Goal: Information Seeking & Learning: Check status

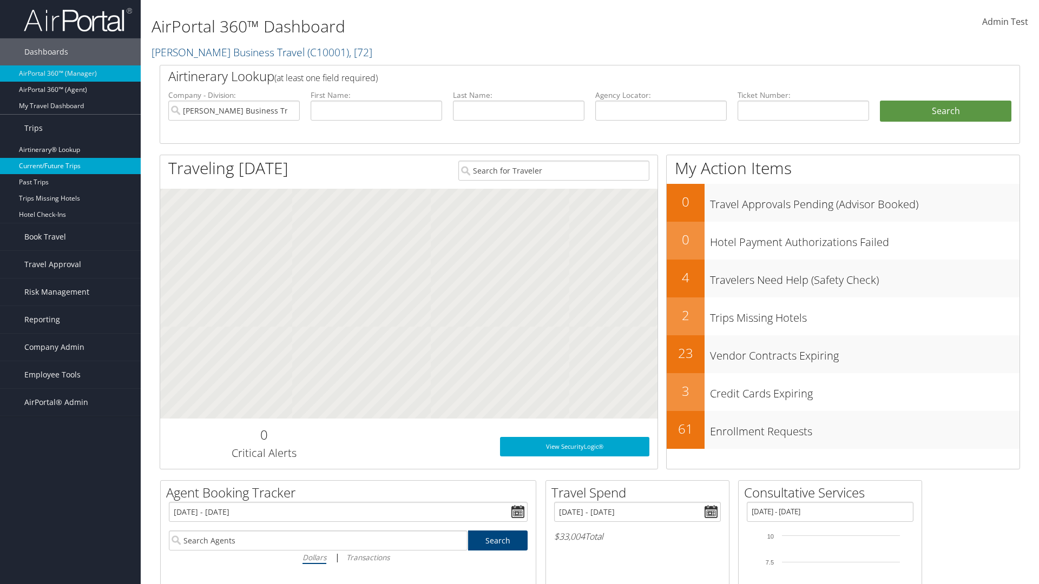
click at [70, 166] on link "Current/Future Trips" at bounding box center [70, 166] width 141 height 16
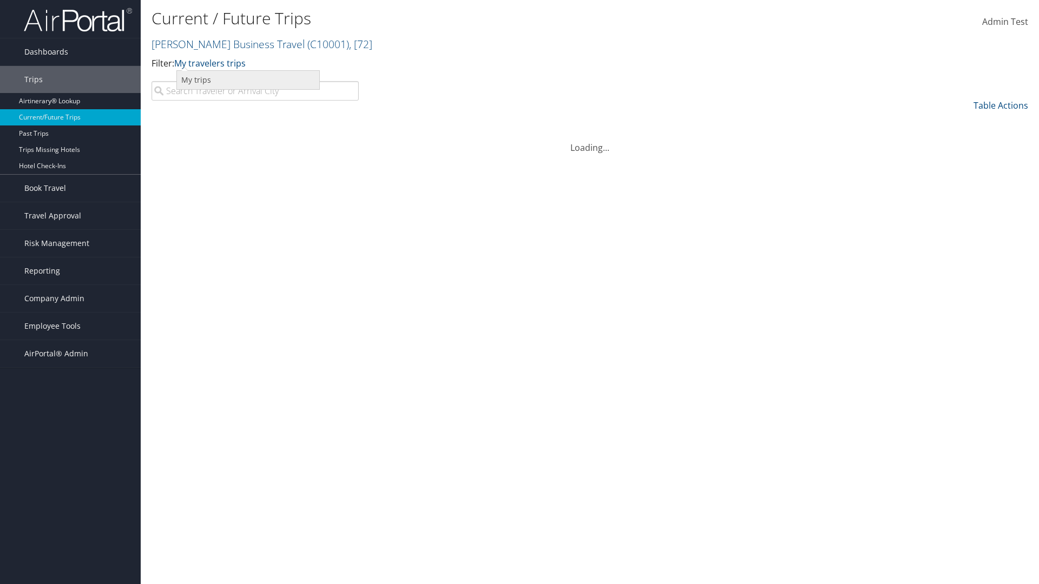
click at [248, 80] on link "My trips" at bounding box center [248, 80] width 142 height 18
click at [193, 63] on link "My trips" at bounding box center [190, 63] width 33 height 12
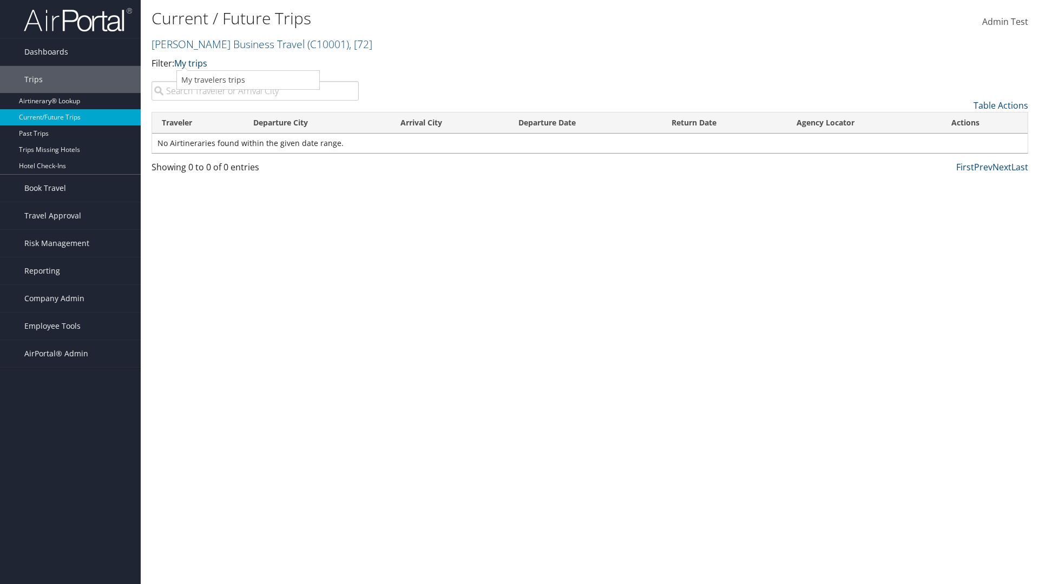
click at [193, 63] on link "My trips" at bounding box center [190, 63] width 33 height 12
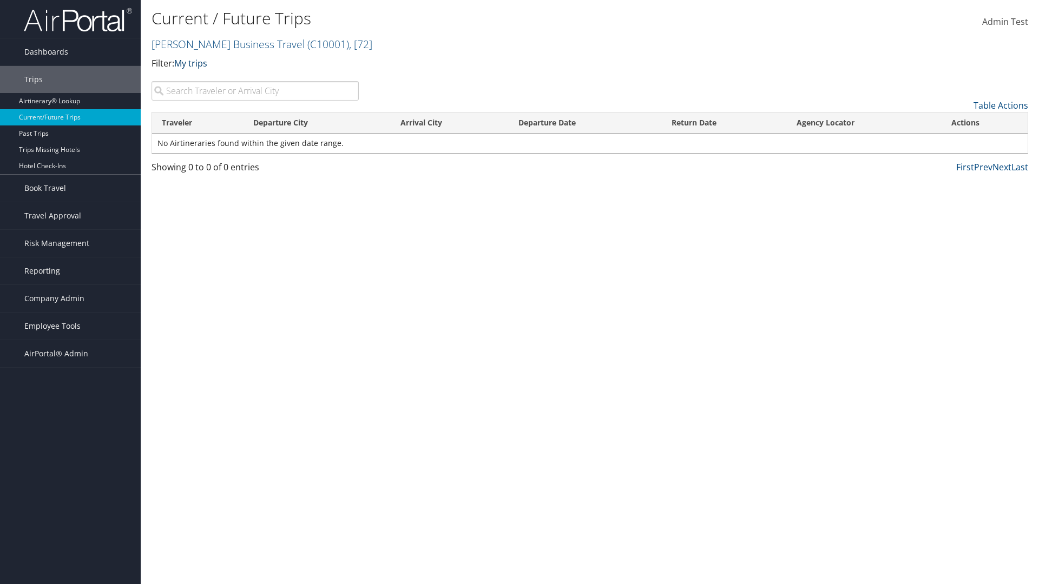
click at [193, 63] on link "My trips" at bounding box center [190, 63] width 33 height 12
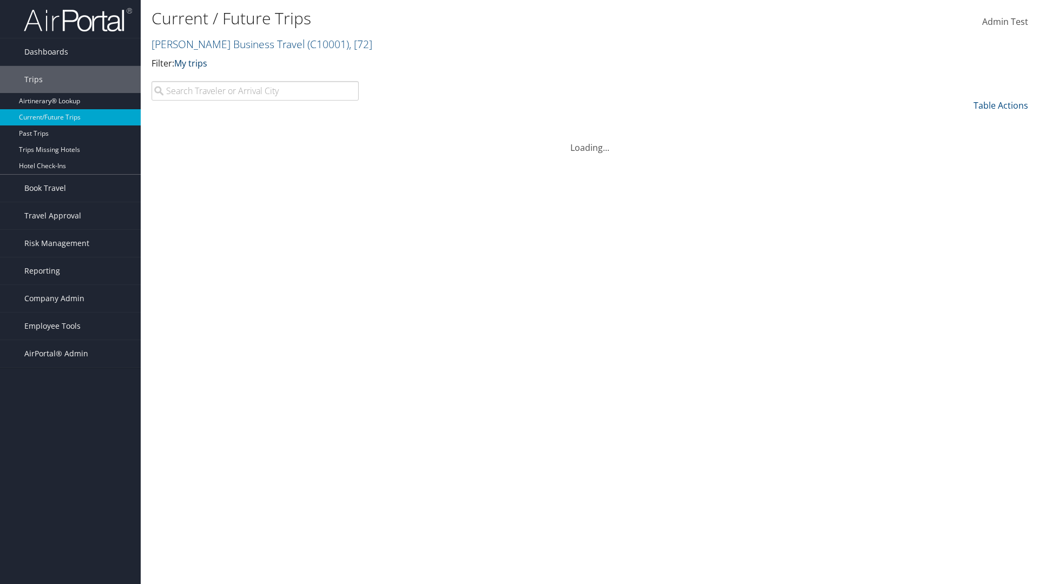
click at [193, 63] on link "My trips" at bounding box center [190, 63] width 33 height 12
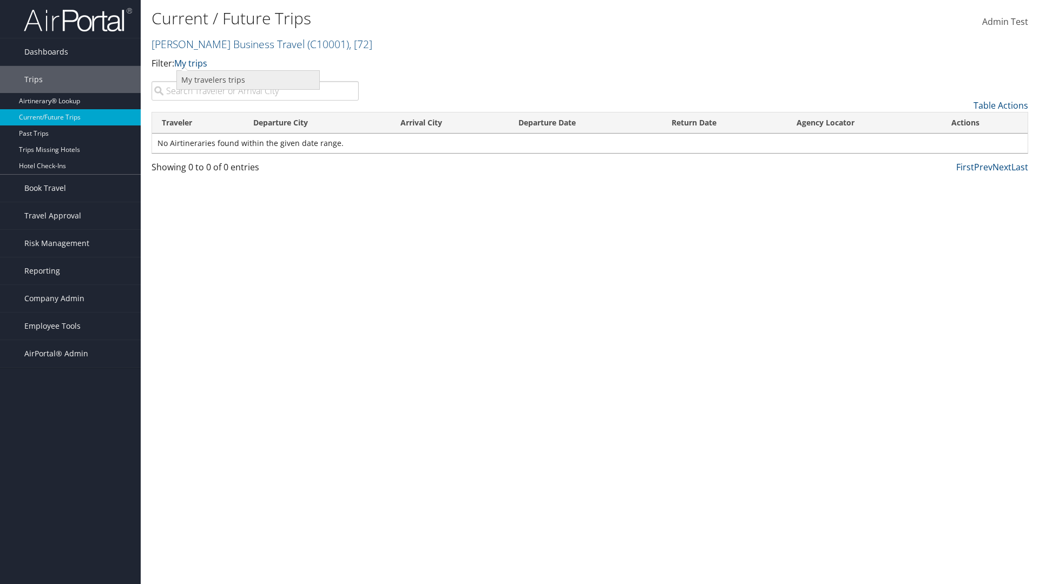
click at [248, 80] on link "My travelers trips" at bounding box center [248, 80] width 142 height 18
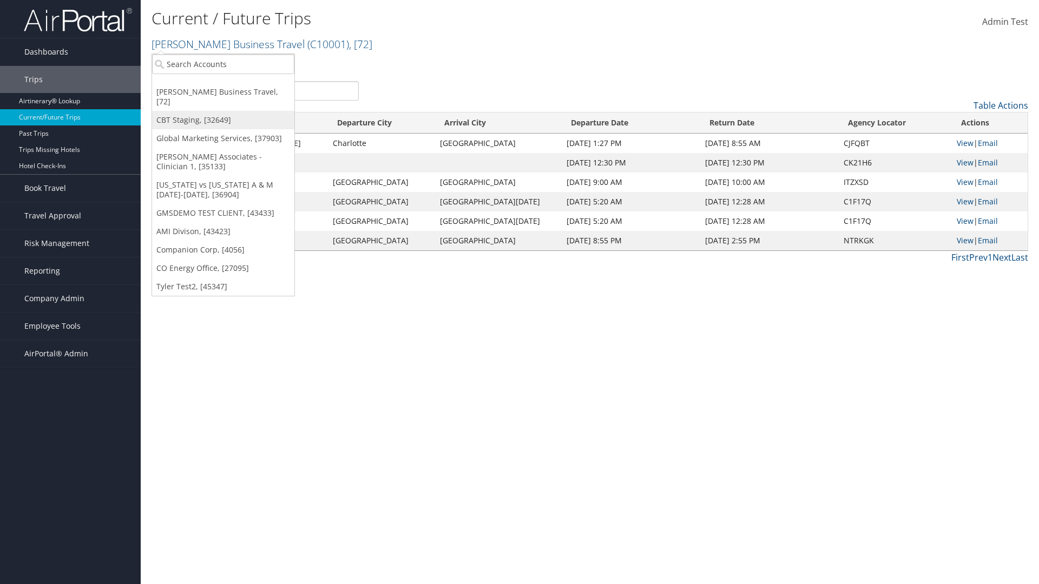
click at [223, 111] on link "CBT Staging, [32649]" at bounding box center [223, 120] width 142 height 18
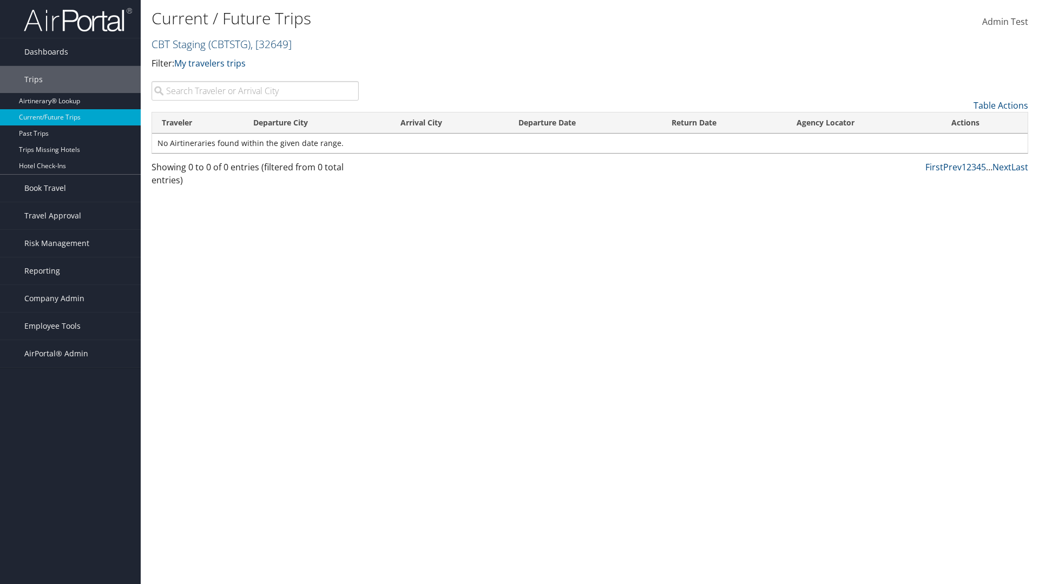
click at [178, 44] on link "CBT Staging ( CBTSTG ) , [ 32649 ]" at bounding box center [221, 44] width 140 height 15
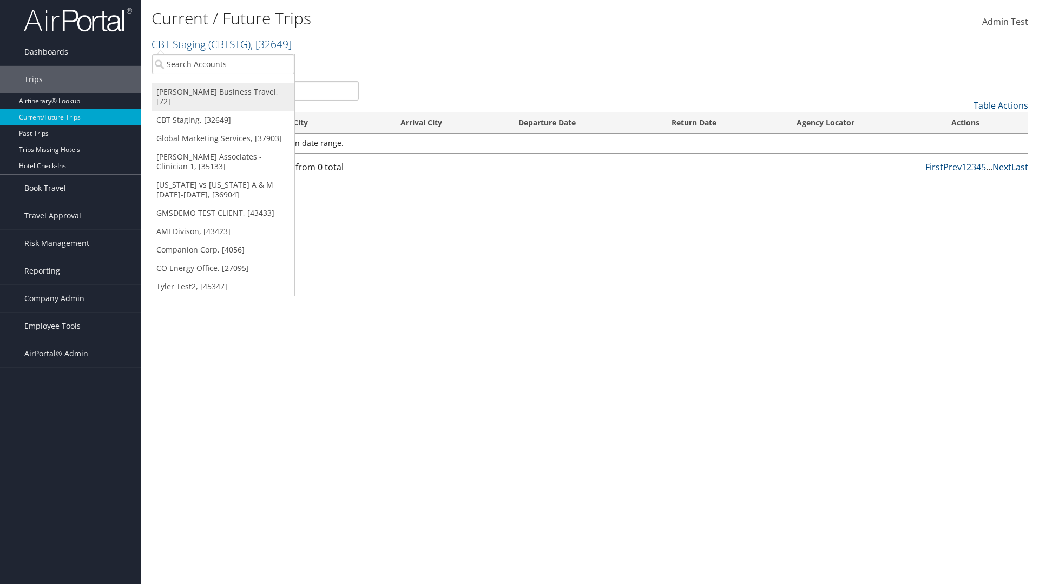
click at [223, 92] on link "[PERSON_NAME] Business Travel, [72]" at bounding box center [223, 97] width 142 height 28
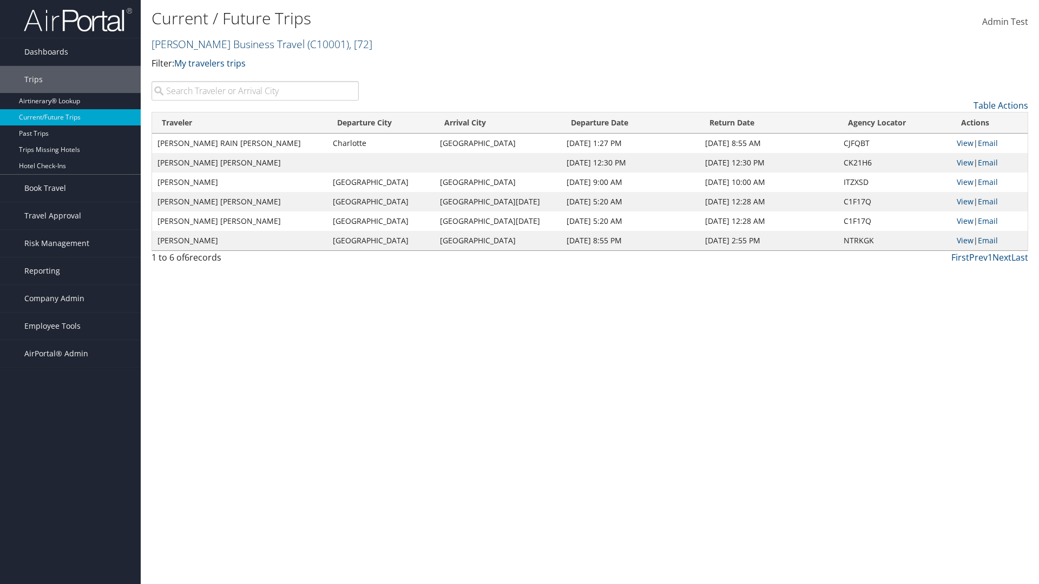
click at [223, 44] on link "Christopherson Business Travel ( C10001 ) , [ 72 ]" at bounding box center [261, 44] width 221 height 15
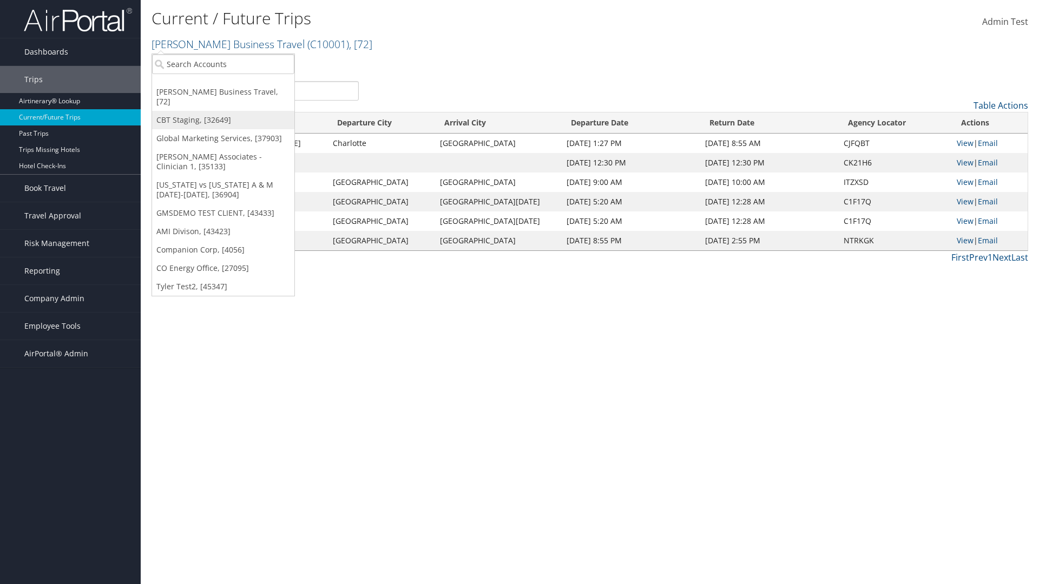
click at [223, 111] on link "CBT Staging, [32649]" at bounding box center [223, 120] width 142 height 18
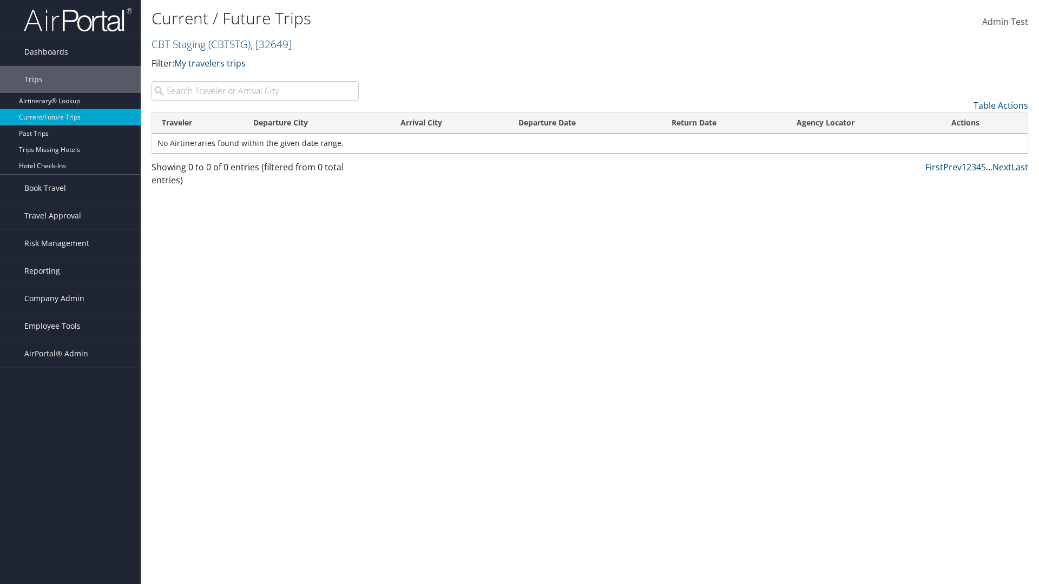
click at [197, 123] on th "Traveler" at bounding box center [197, 123] width 91 height 21
click at [317, 123] on th "Departure City" at bounding box center [317, 123] width 148 height 21
click at [449, 123] on th "Arrival City" at bounding box center [449, 123] width 117 height 21
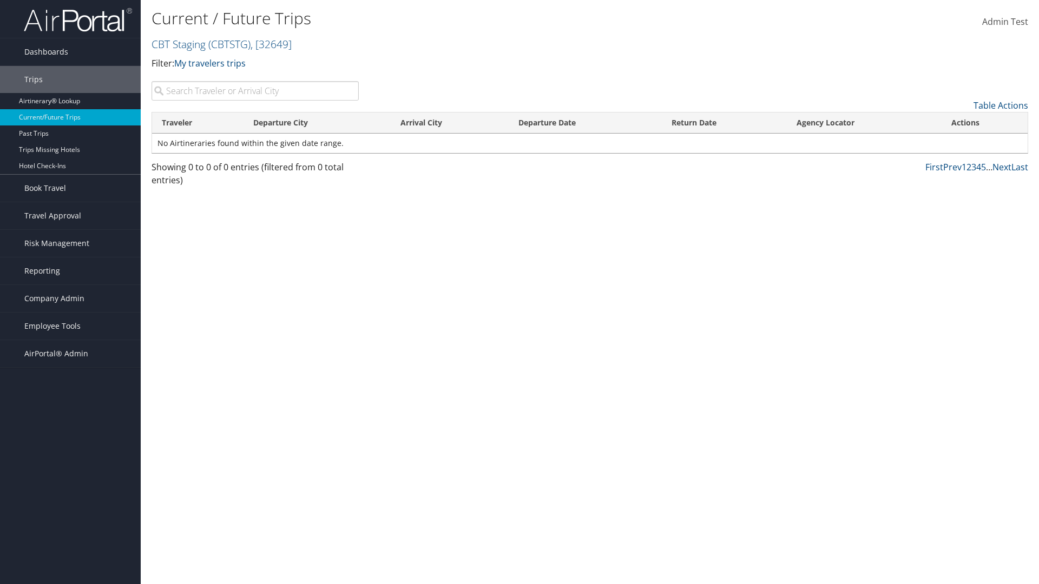
click at [449, 123] on th "Arrival City" at bounding box center [449, 123] width 117 height 21
click at [585, 123] on th "Departure Date" at bounding box center [584, 123] width 153 height 21
click at [724, 123] on th "Return Date" at bounding box center [724, 123] width 125 height 21
